Goal: Task Accomplishment & Management: Complete application form

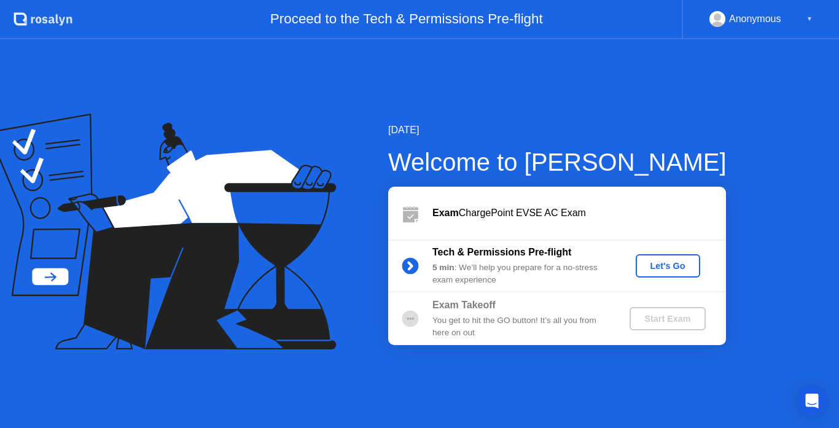
click at [661, 256] on button "Let's Go" at bounding box center [668, 265] width 65 height 23
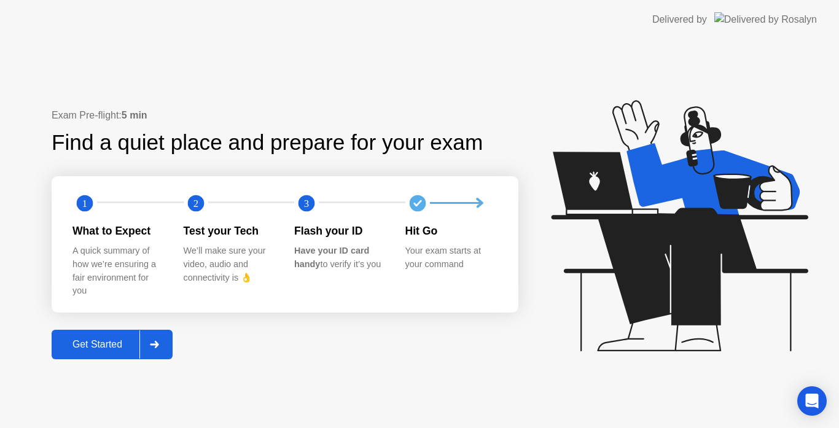
click at [127, 332] on button "Get Started" at bounding box center [112, 344] width 121 height 29
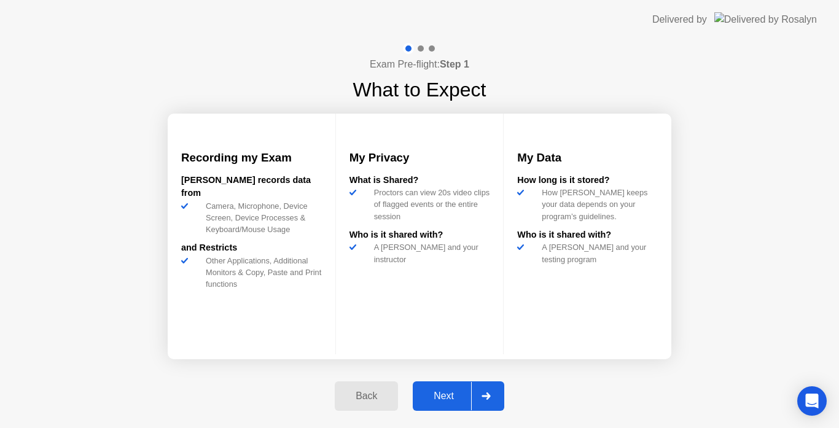
click at [444, 400] on div "Next" at bounding box center [444, 396] width 55 height 11
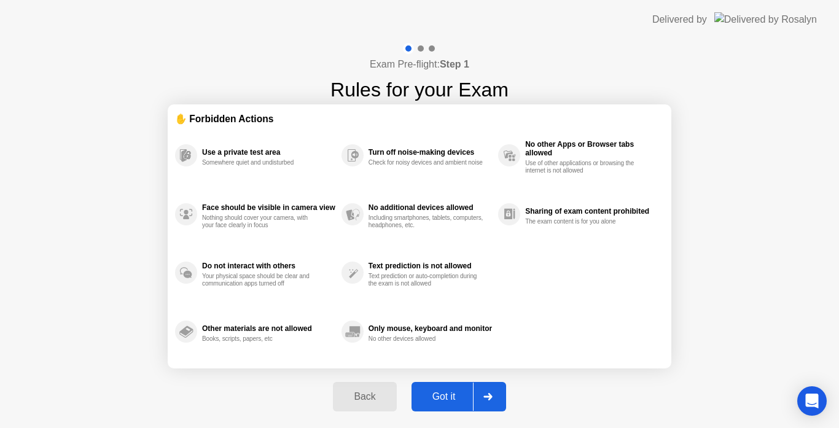
click at [444, 400] on div "Got it" at bounding box center [444, 396] width 58 height 11
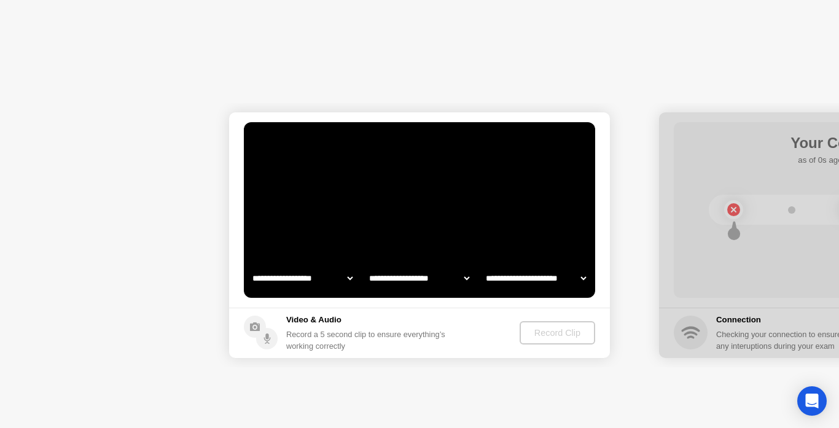
select select "**********"
select select "*******"
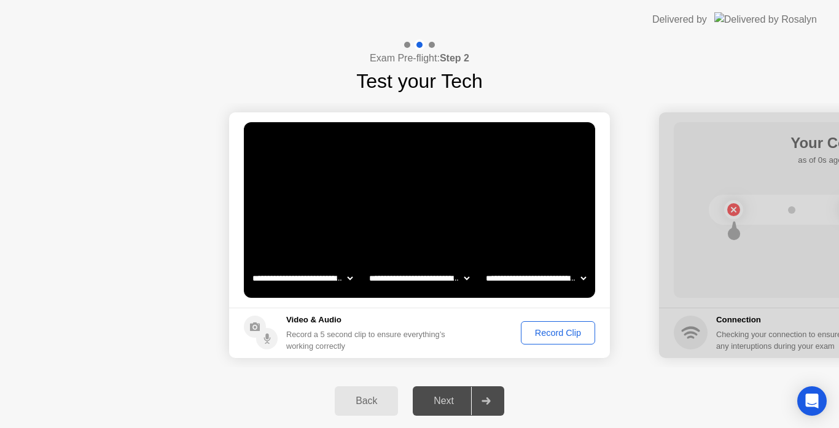
click at [555, 336] on div "Record Clip" at bounding box center [558, 333] width 66 height 10
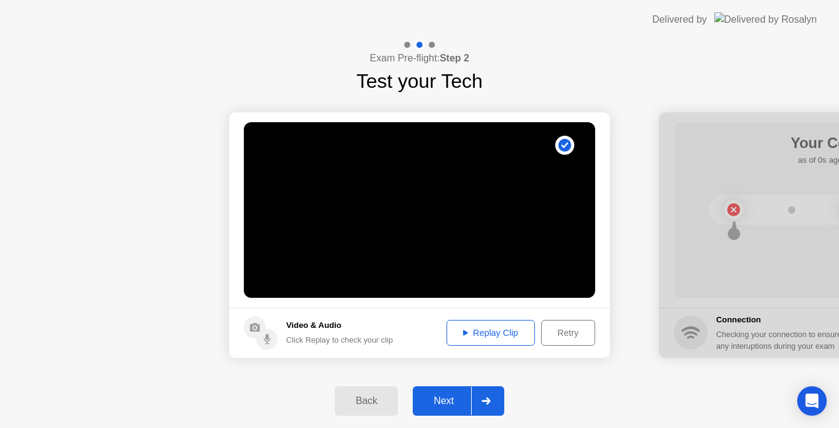
click at [452, 402] on div "Next" at bounding box center [444, 401] width 55 height 11
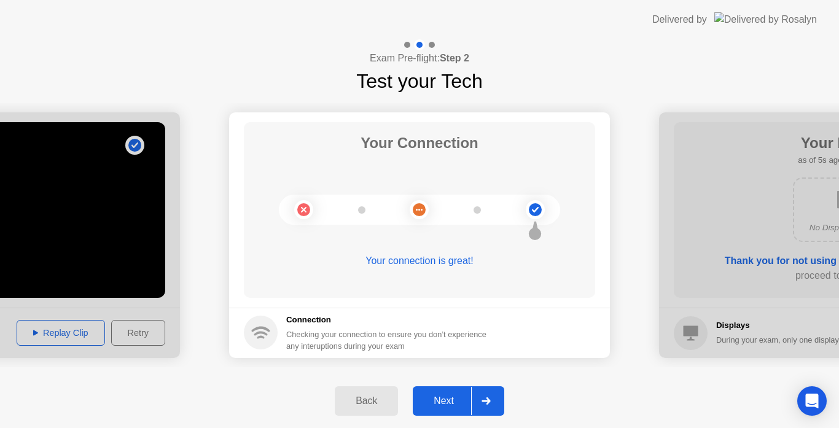
click at [433, 401] on div "Next" at bounding box center [444, 401] width 55 height 11
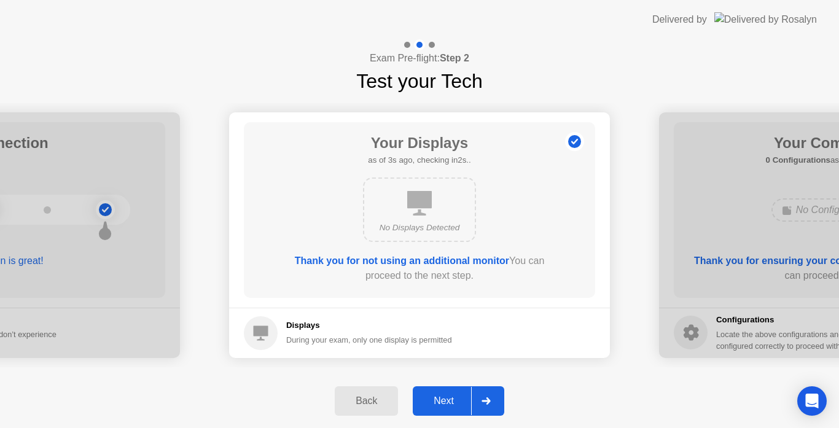
click at [458, 399] on div "Next" at bounding box center [444, 401] width 55 height 11
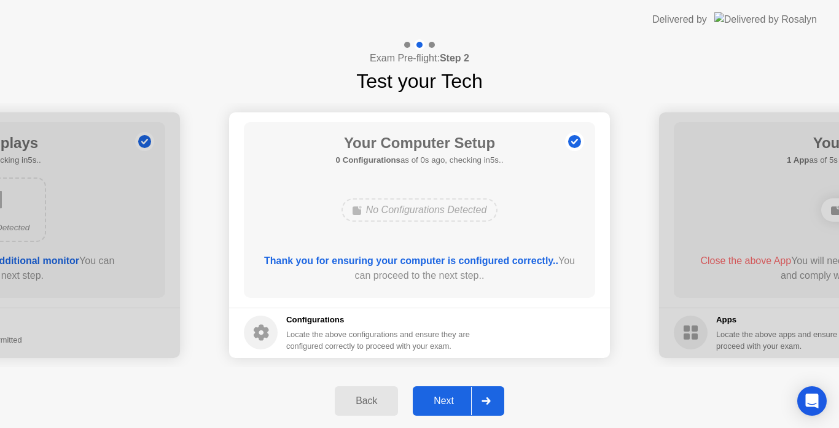
click at [458, 399] on div "Next" at bounding box center [444, 401] width 55 height 11
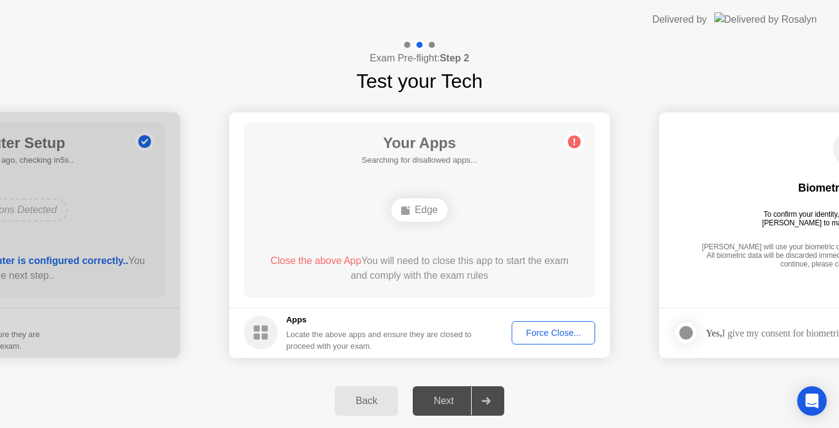
click at [537, 328] on div "Force Close..." at bounding box center [553, 333] width 75 height 10
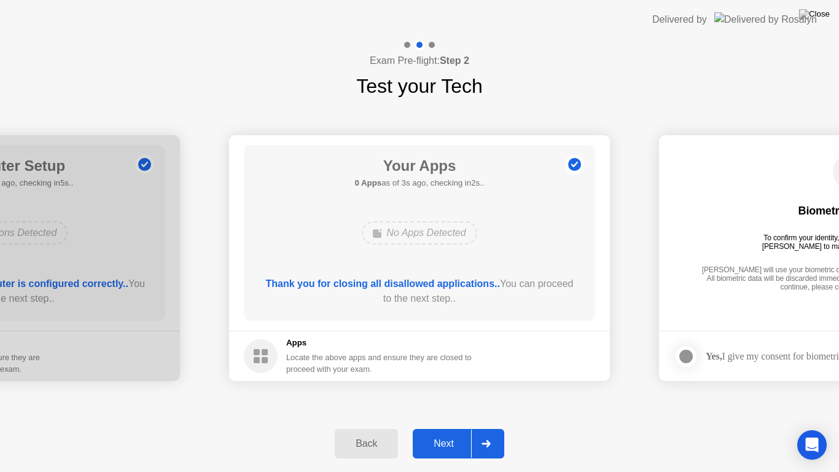
click at [453, 428] on button "Next" at bounding box center [459, 443] width 92 height 29
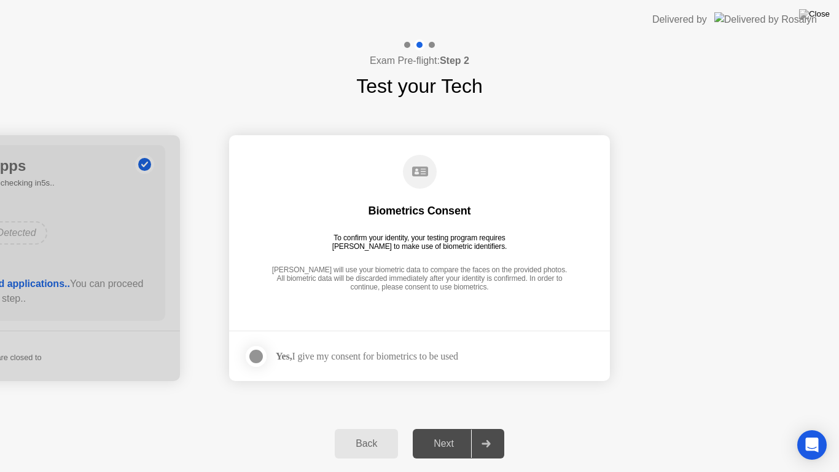
click at [260, 352] on div at bounding box center [256, 356] width 15 height 15
click at [437, 428] on div "Next" at bounding box center [444, 443] width 55 height 11
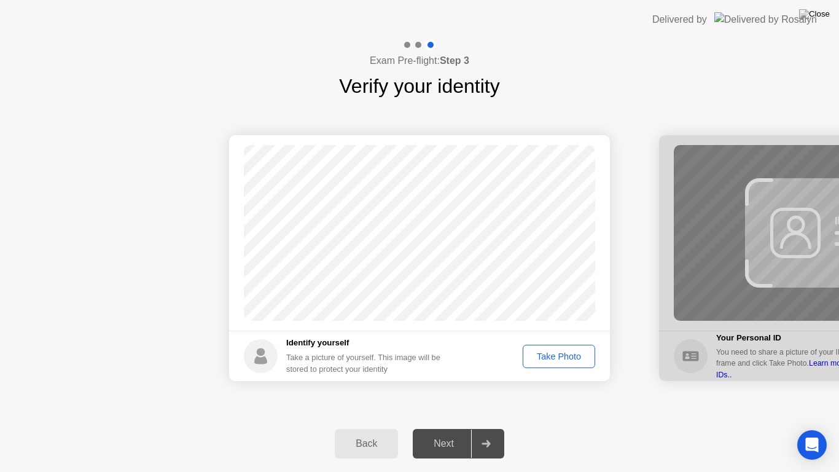
click at [535, 357] on div "Take Photo" at bounding box center [559, 356] width 64 height 10
click at [460, 428] on div "Next" at bounding box center [444, 443] width 55 height 11
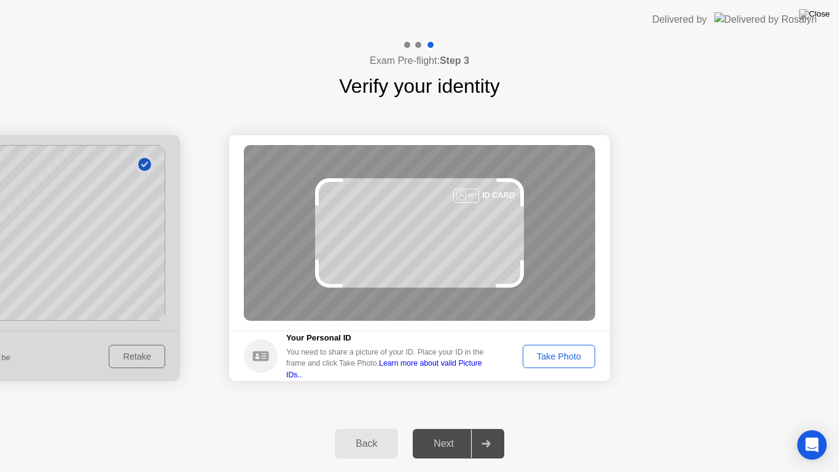
click at [546, 361] on div "Take Photo" at bounding box center [559, 356] width 64 height 10
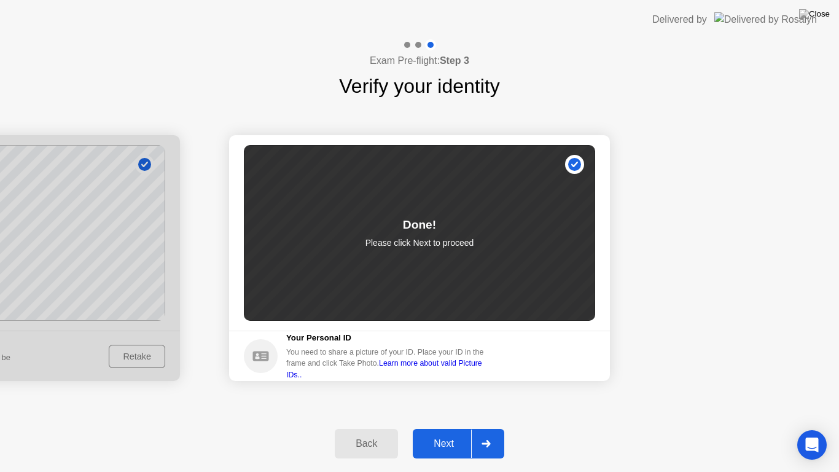
click at [461, 428] on div "Next" at bounding box center [444, 443] width 55 height 11
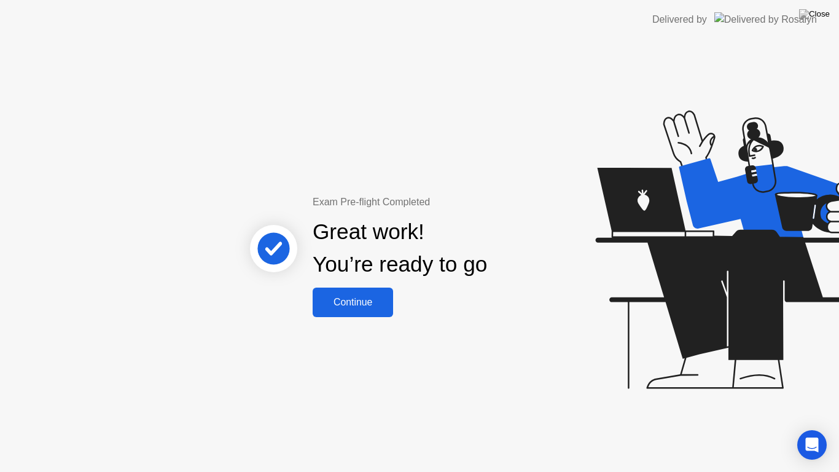
click at [370, 299] on div "Continue" at bounding box center [352, 302] width 73 height 11
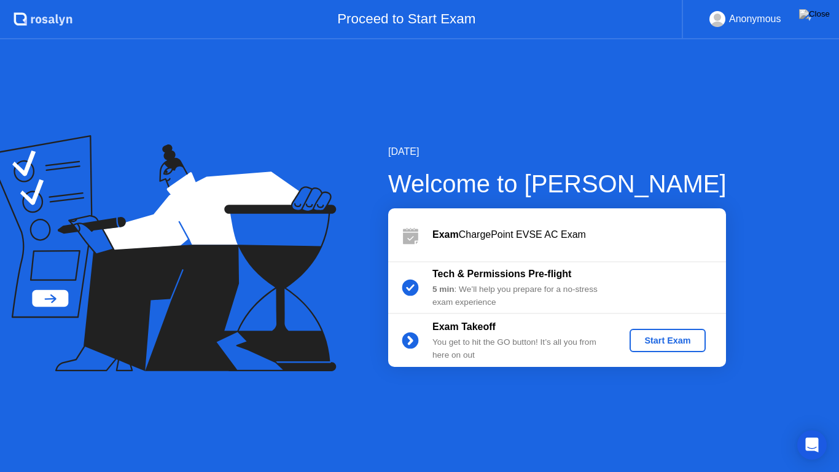
click at [656, 345] on div "Start Exam" at bounding box center [668, 341] width 66 height 10
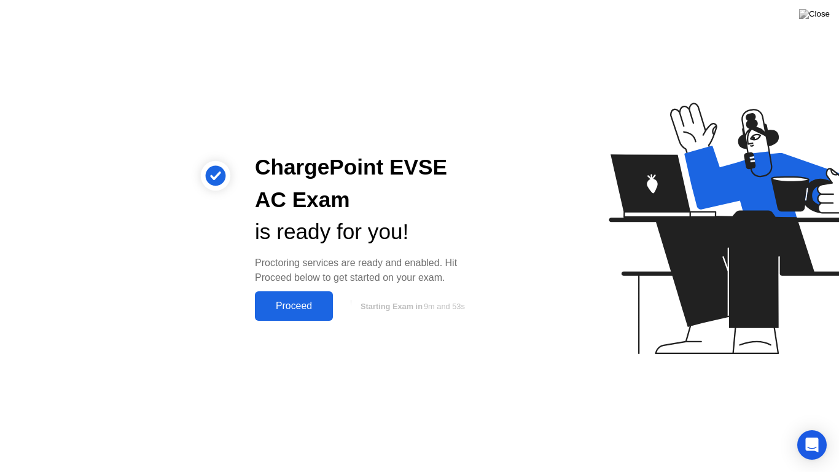
click at [317, 302] on div "Proceed" at bounding box center [294, 305] width 71 height 11
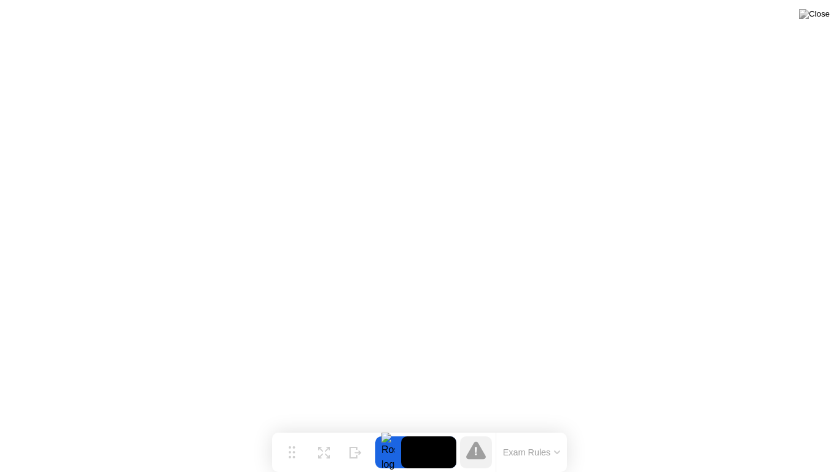
click at [558, 428] on button "Exam Rules" at bounding box center [532, 452] width 65 height 11
